Goal: Task Accomplishment & Management: Use online tool/utility

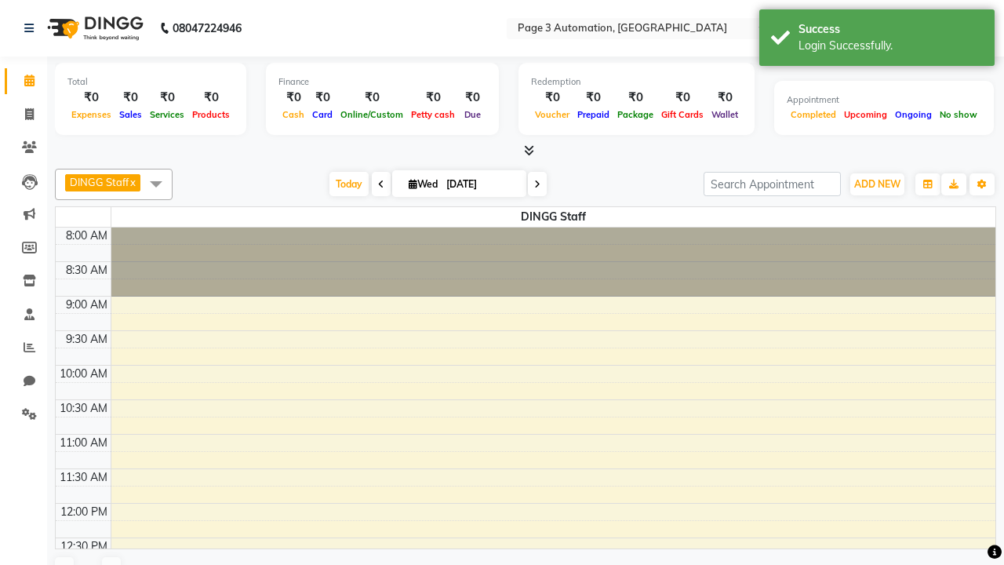
select select "en"
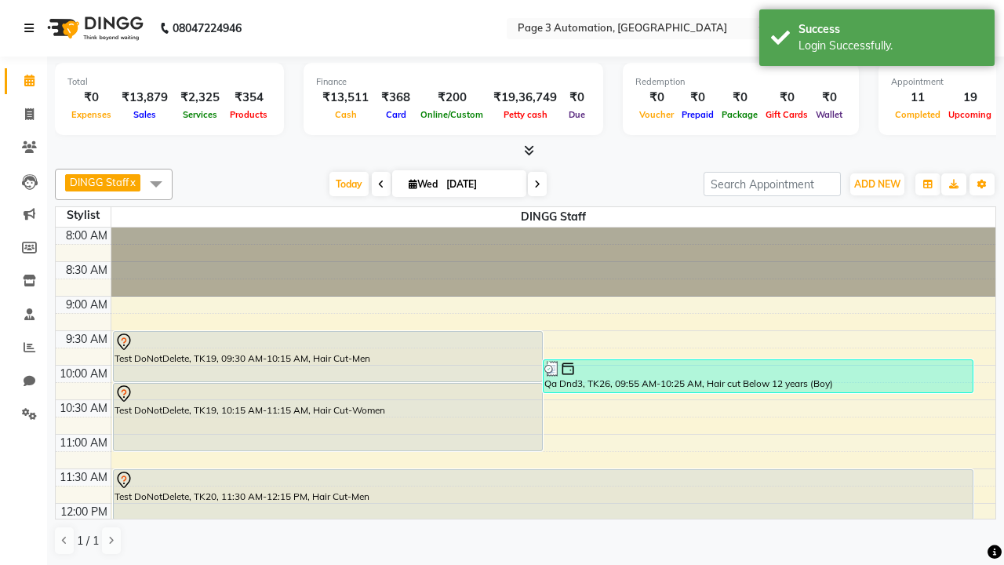
click at [32, 28] on icon at bounding box center [28, 28] width 9 height 11
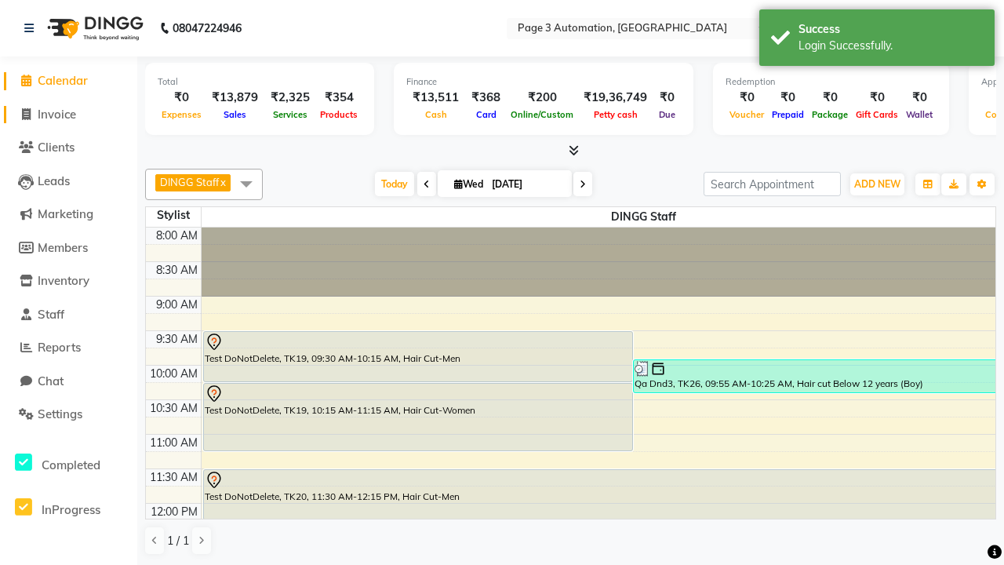
click at [68, 114] on span "Invoice" at bounding box center [57, 114] width 38 height 15
select select "2774"
select select "service"
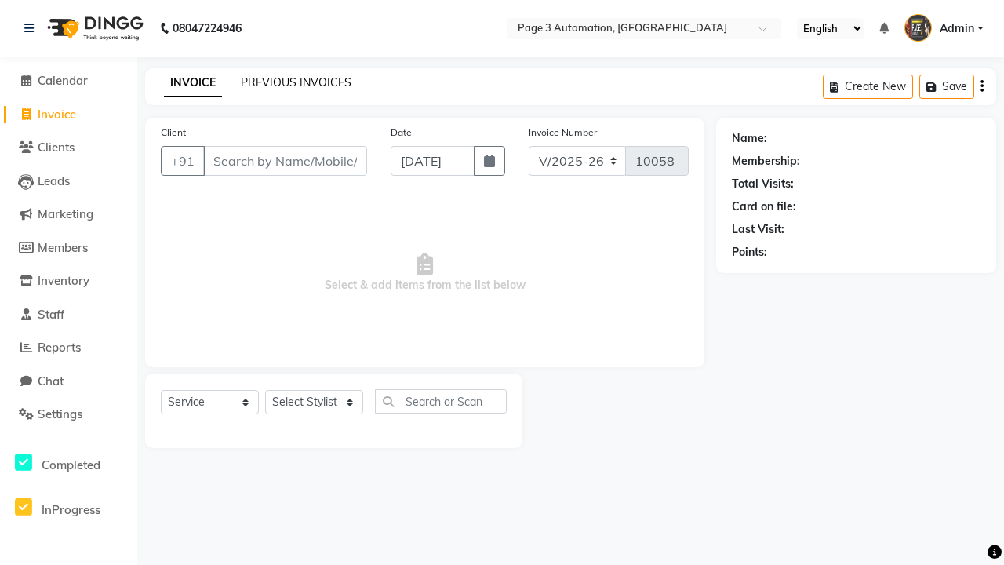
click at [296, 82] on link "PREVIOUS INVOICES" at bounding box center [296, 82] width 111 height 14
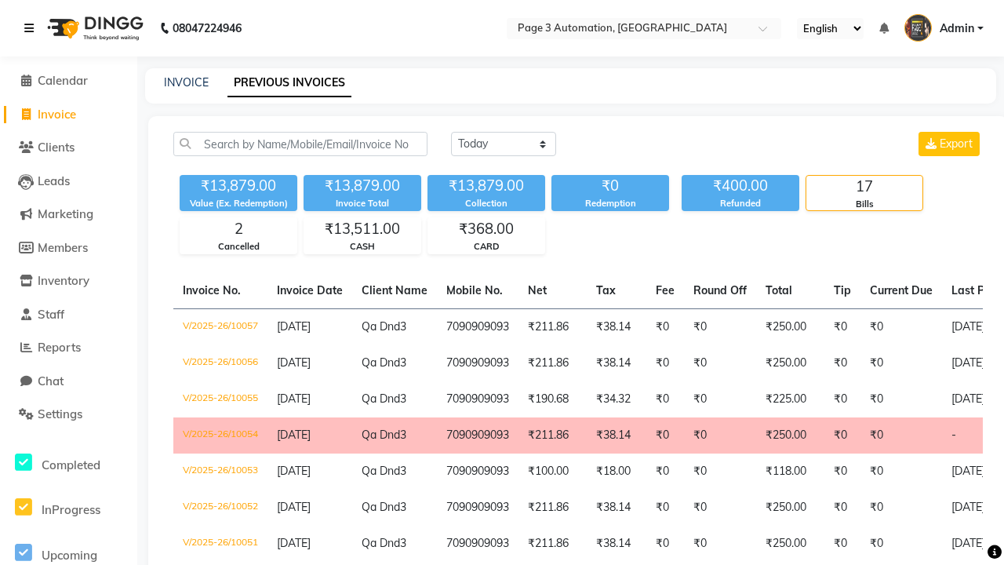
click at [32, 28] on icon at bounding box center [28, 28] width 9 height 11
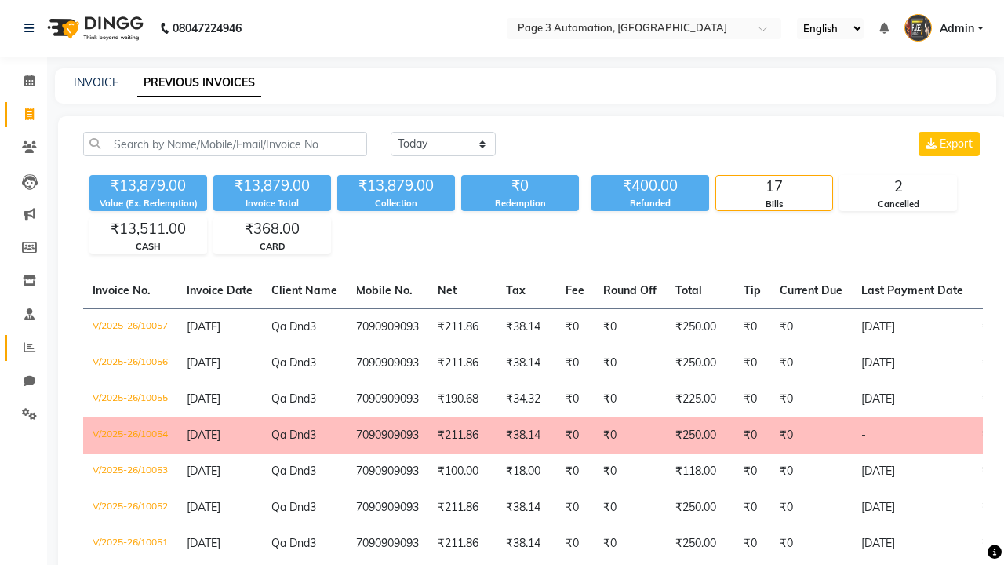
click at [24, 347] on icon at bounding box center [30, 347] width 12 height 12
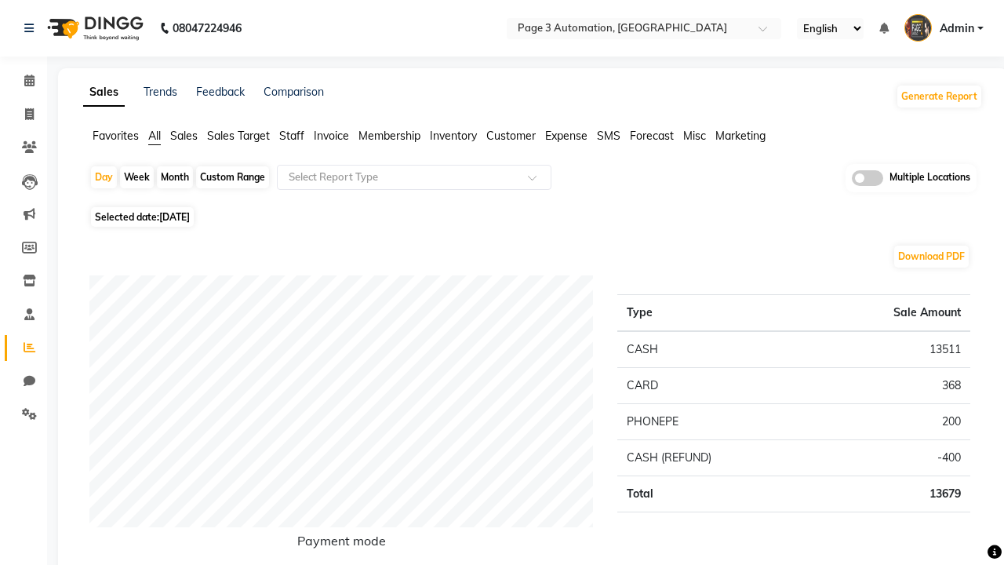
type input "Invoice"
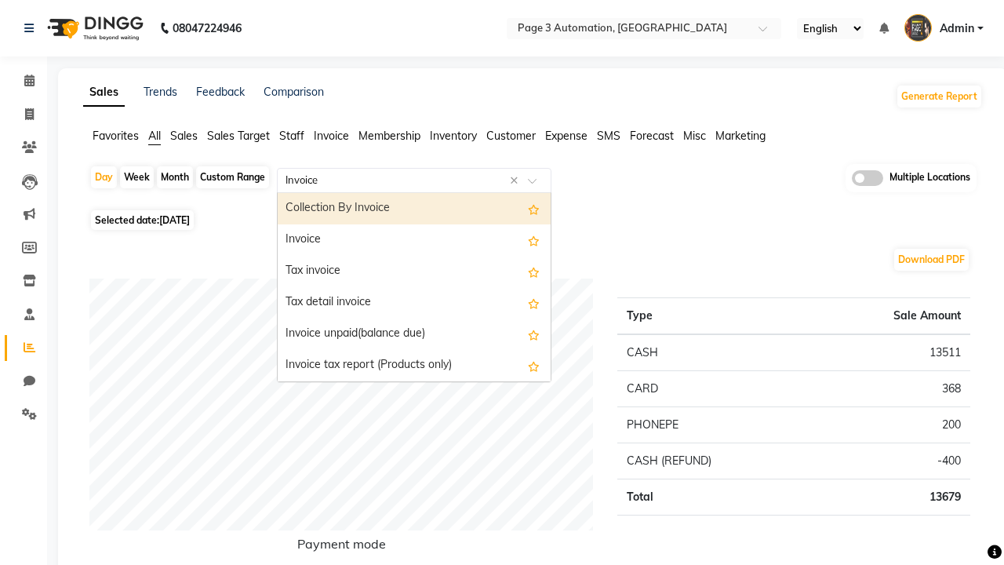
click at [414, 240] on div "Invoice" at bounding box center [414, 239] width 273 height 31
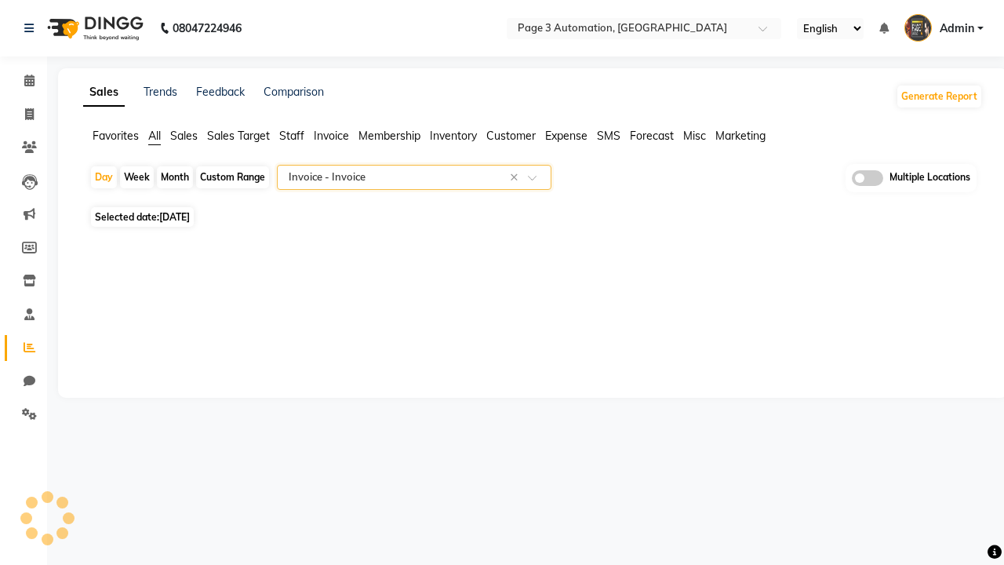
select select "full_report"
select select "csv"
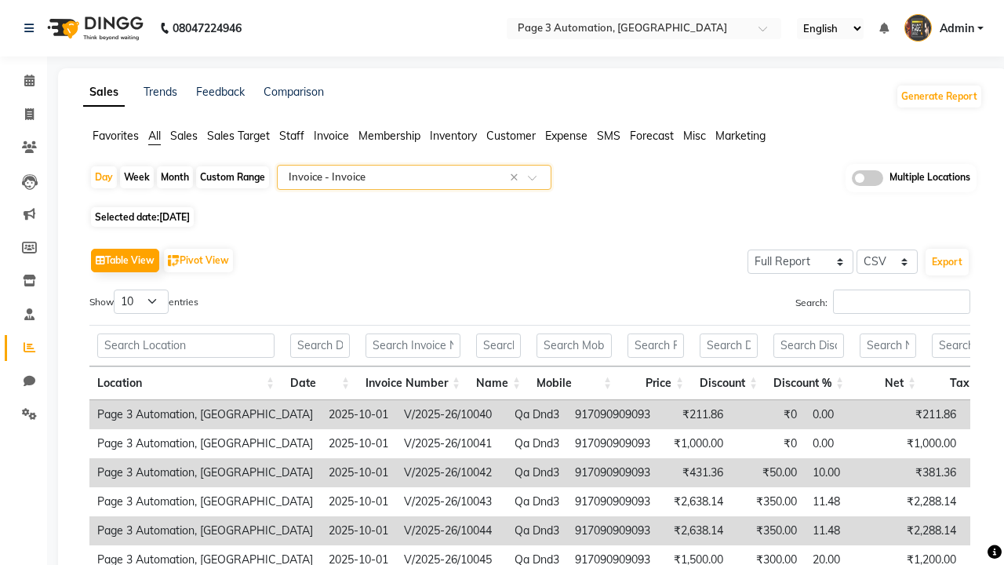
type input "Invoice Item wise"
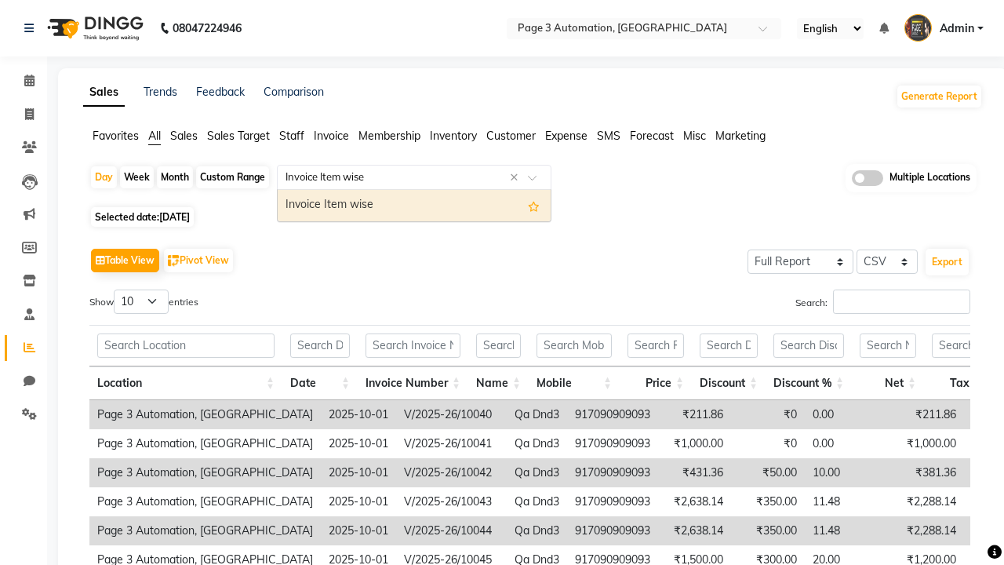
click at [414, 205] on div "Invoice Item wise" at bounding box center [414, 205] width 273 height 31
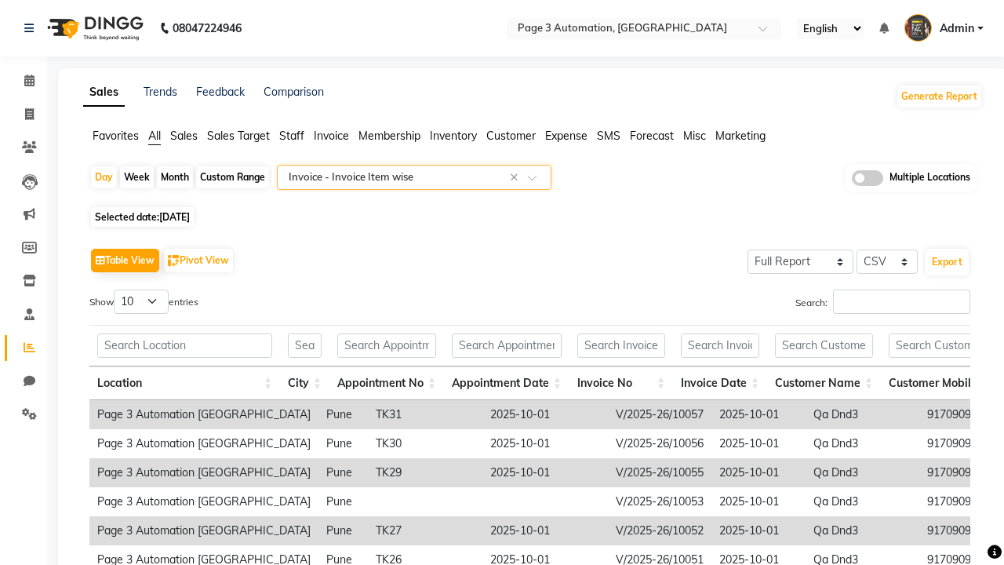
type input "Tax summary"
